Goal: Communication & Community: Answer question/provide support

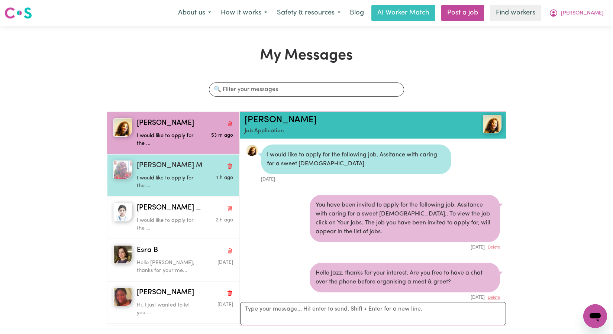
scroll to position [424, 0]
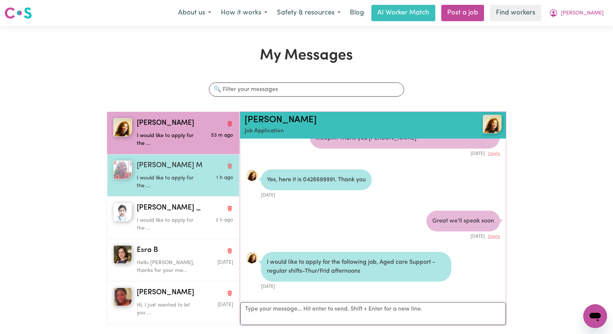
click at [174, 174] on div "I would like to apply for the ..." at bounding box center [169, 180] width 64 height 19
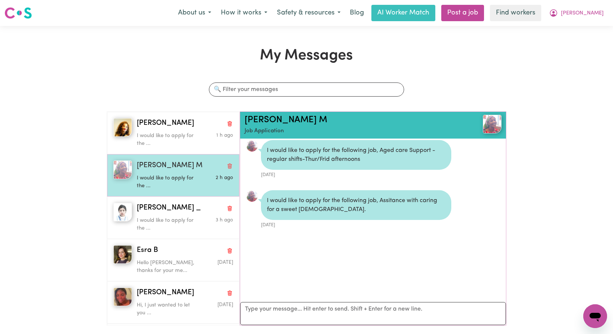
scroll to position [10, 0]
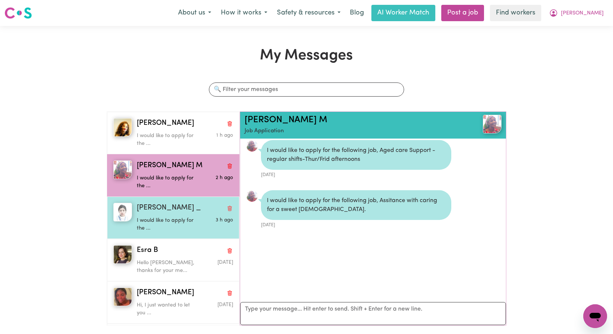
click at [185, 220] on p "I would like to apply for the ..." at bounding box center [169, 225] width 64 height 16
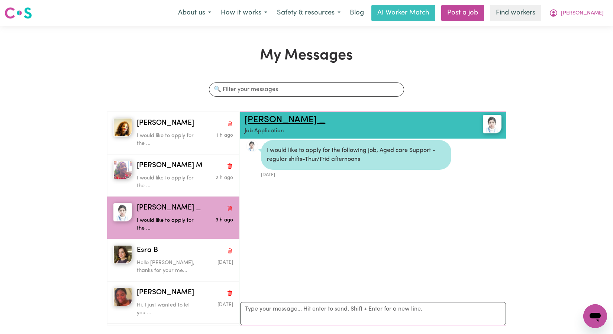
click at [262, 121] on link "[PERSON_NAME] _" at bounding box center [285, 120] width 81 height 9
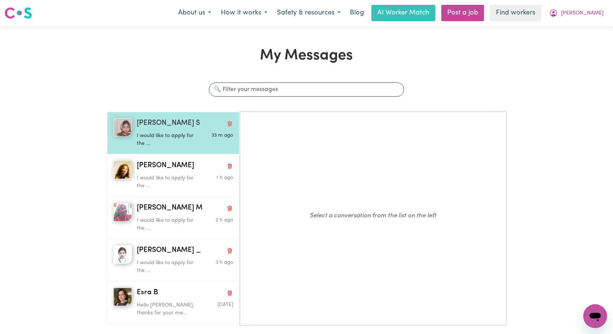
click at [163, 142] on p "I would like to apply for the ..." at bounding box center [169, 140] width 64 height 16
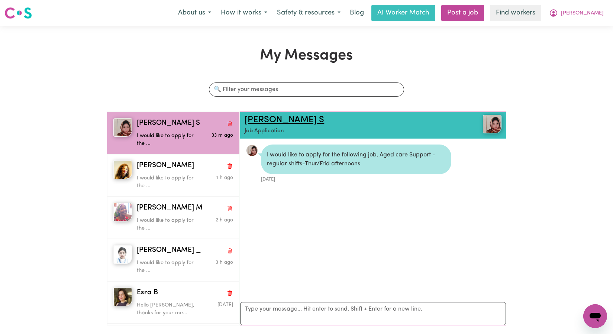
click at [274, 120] on link "[PERSON_NAME] S" at bounding box center [285, 120] width 80 height 9
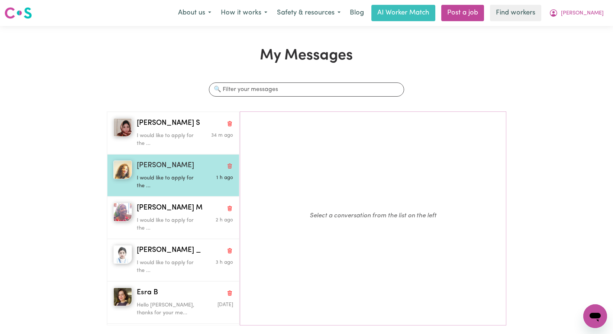
click at [154, 172] on div "I would like to apply for the ..." at bounding box center [169, 180] width 64 height 19
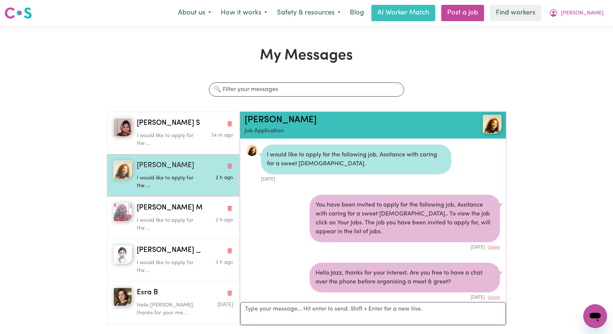
scroll to position [424, 0]
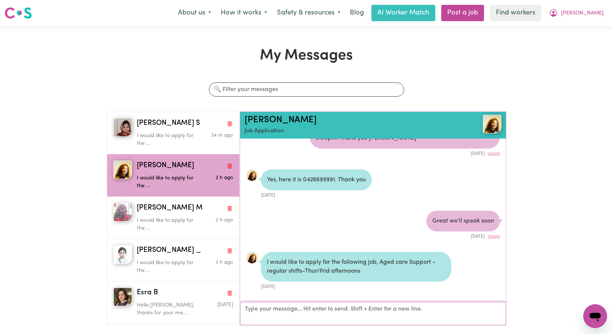
click at [272, 319] on textarea "Your reply" at bounding box center [373, 313] width 266 height 23
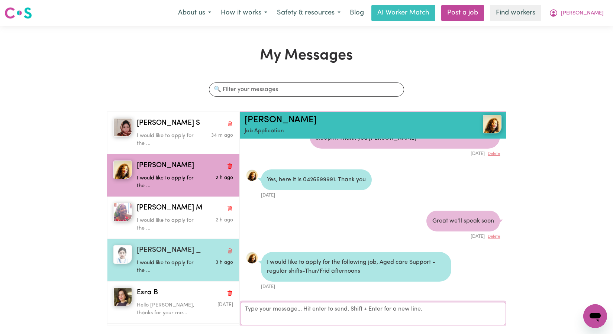
scroll to position [83, 0]
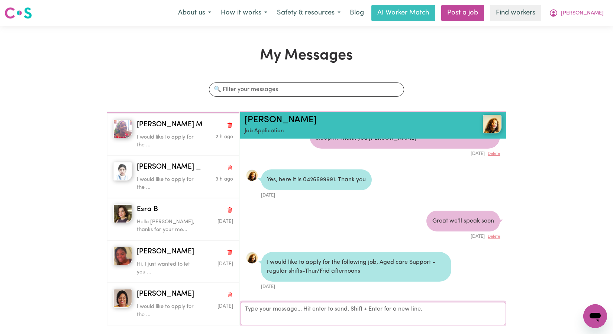
click at [292, 303] on textarea "Your reply" at bounding box center [373, 313] width 266 height 23
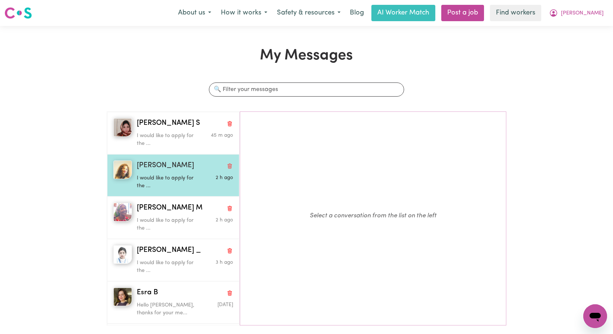
click at [184, 167] on div "[PERSON_NAME]" at bounding box center [185, 166] width 96 height 11
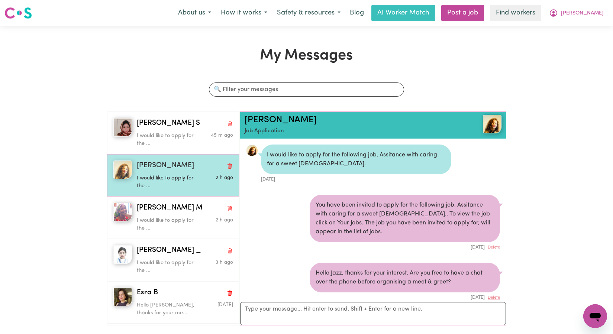
scroll to position [424, 0]
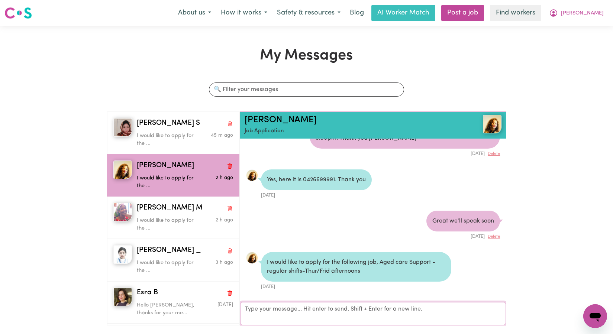
click at [281, 309] on textarea "Your reply" at bounding box center [373, 313] width 266 height 23
click at [295, 310] on textarea "Your reply" at bounding box center [373, 313] width 266 height 23
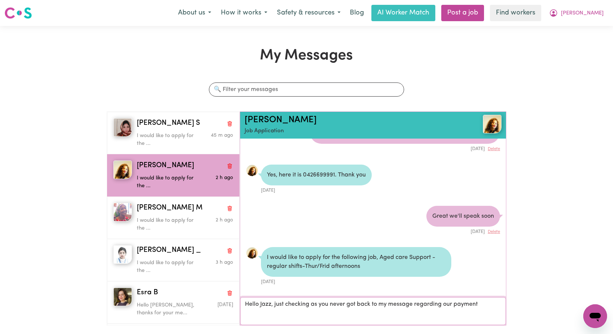
drag, startPoint x: 481, startPoint y: 306, endPoint x: 290, endPoint y: 306, distance: 190.3
click at [286, 307] on textarea "Hello Jazz, just checking as you never got back to my message regarding our pay…" at bounding box center [373, 311] width 266 height 28
type textarea "Hello Jazz, thanks for your message. Happy to chat further, however are you hap…"
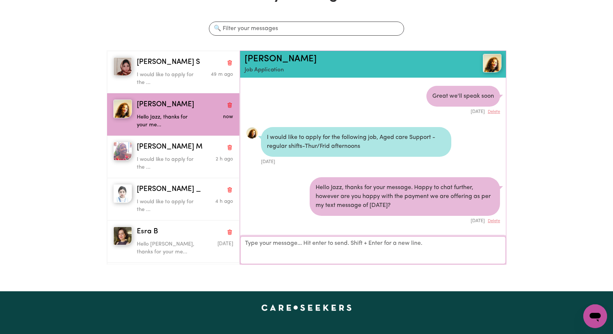
scroll to position [0, 0]
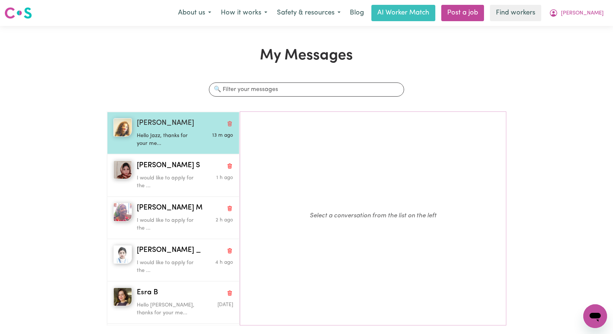
click at [169, 133] on p "Hello Jazz, thanks for your me..." at bounding box center [169, 140] width 64 height 16
click at [176, 133] on p "Hello Jazz, thanks for your me..." at bounding box center [169, 140] width 64 height 16
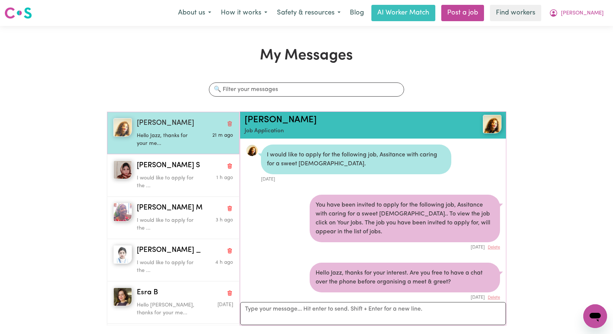
scroll to position [483, 0]
